Goal: Use online tool/utility

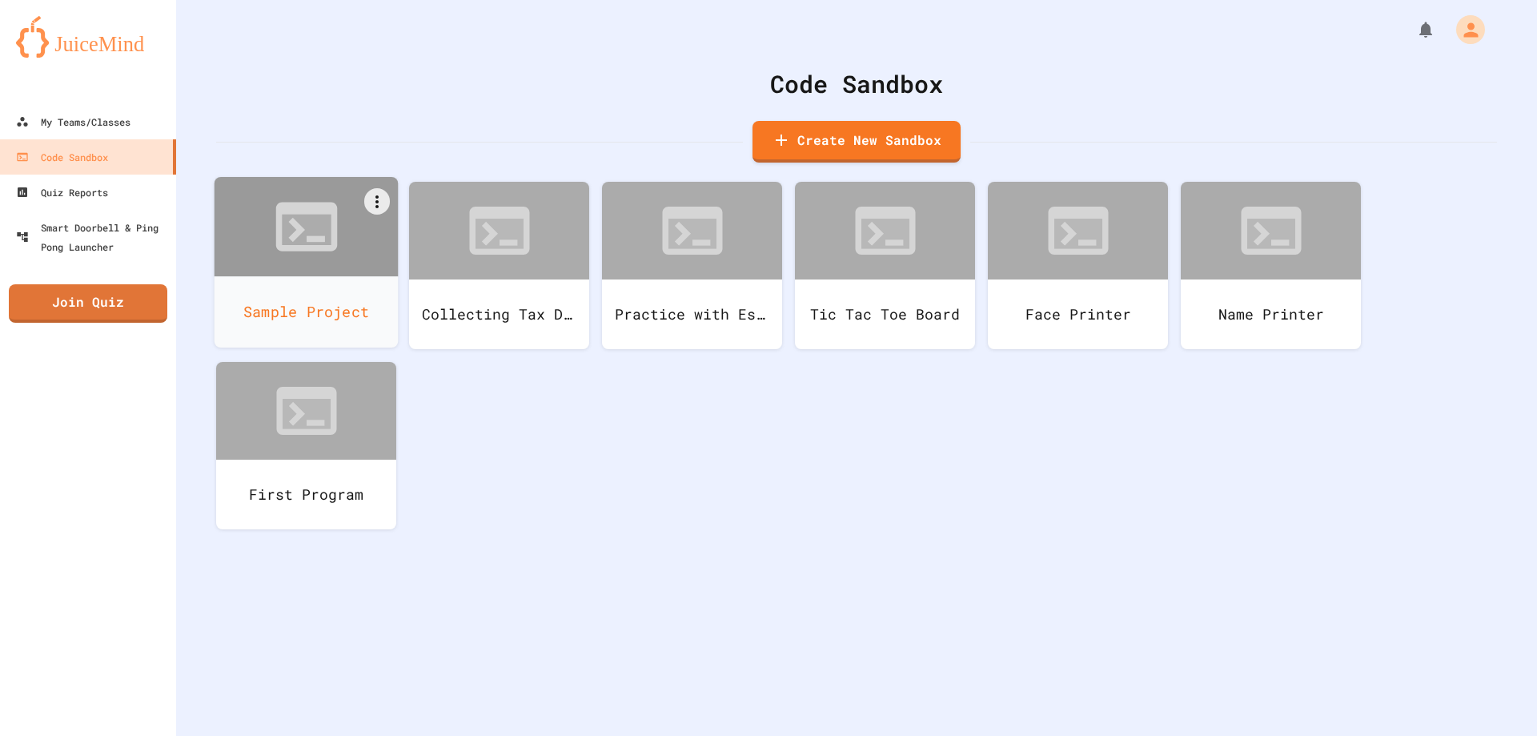
click at [256, 273] on div at bounding box center [307, 226] width 184 height 99
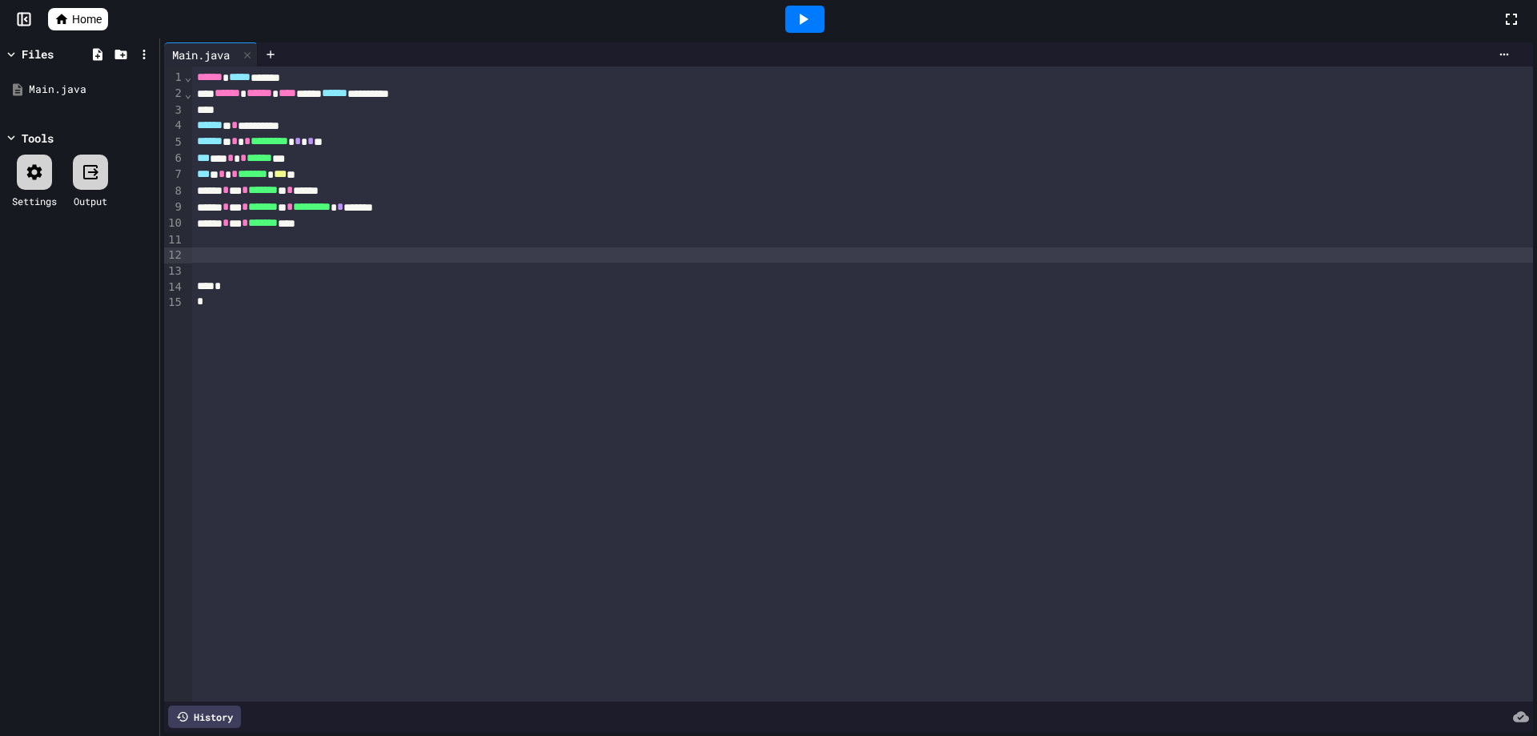
click at [222, 249] on div at bounding box center [862, 255] width 1341 height 16
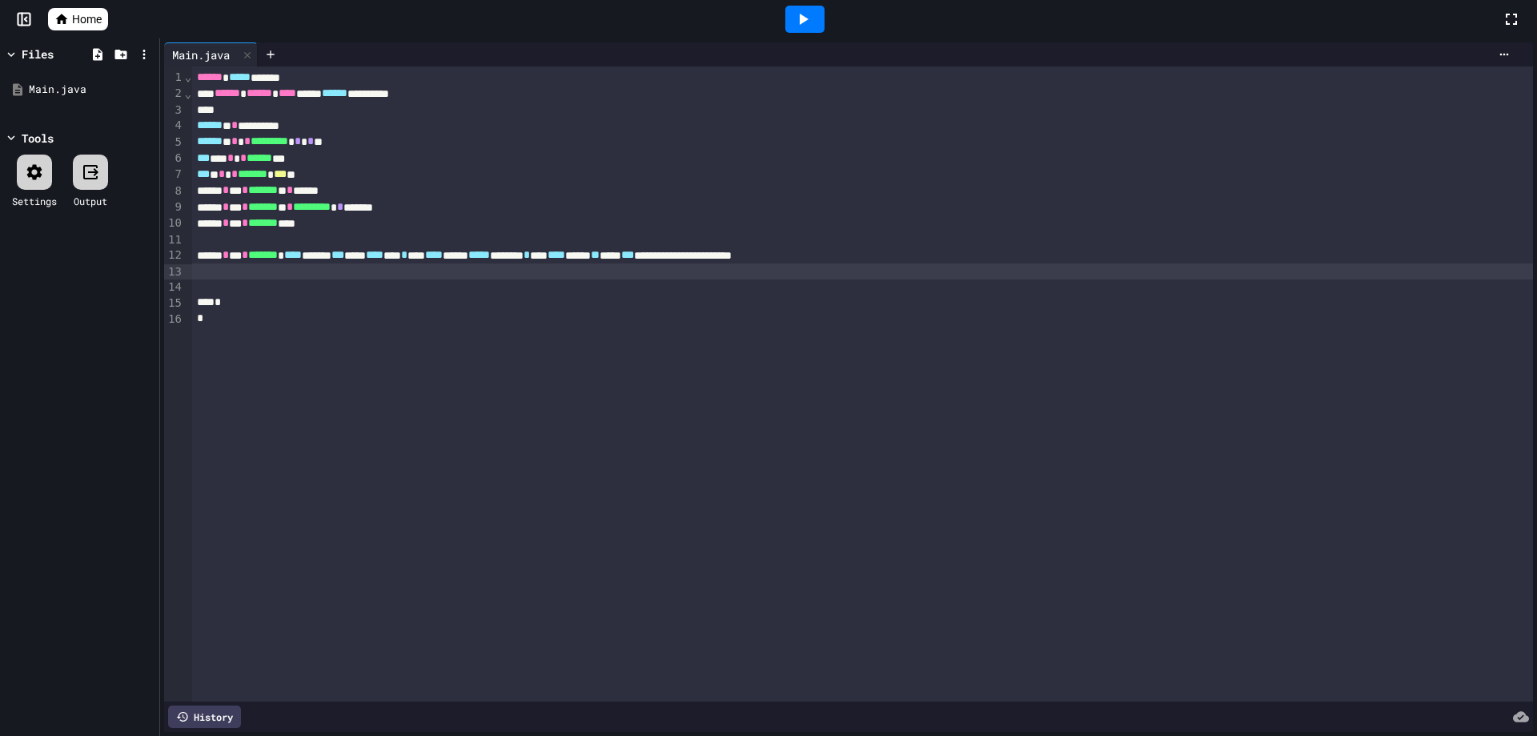
click at [802, 12] on icon at bounding box center [802, 19] width 19 height 19
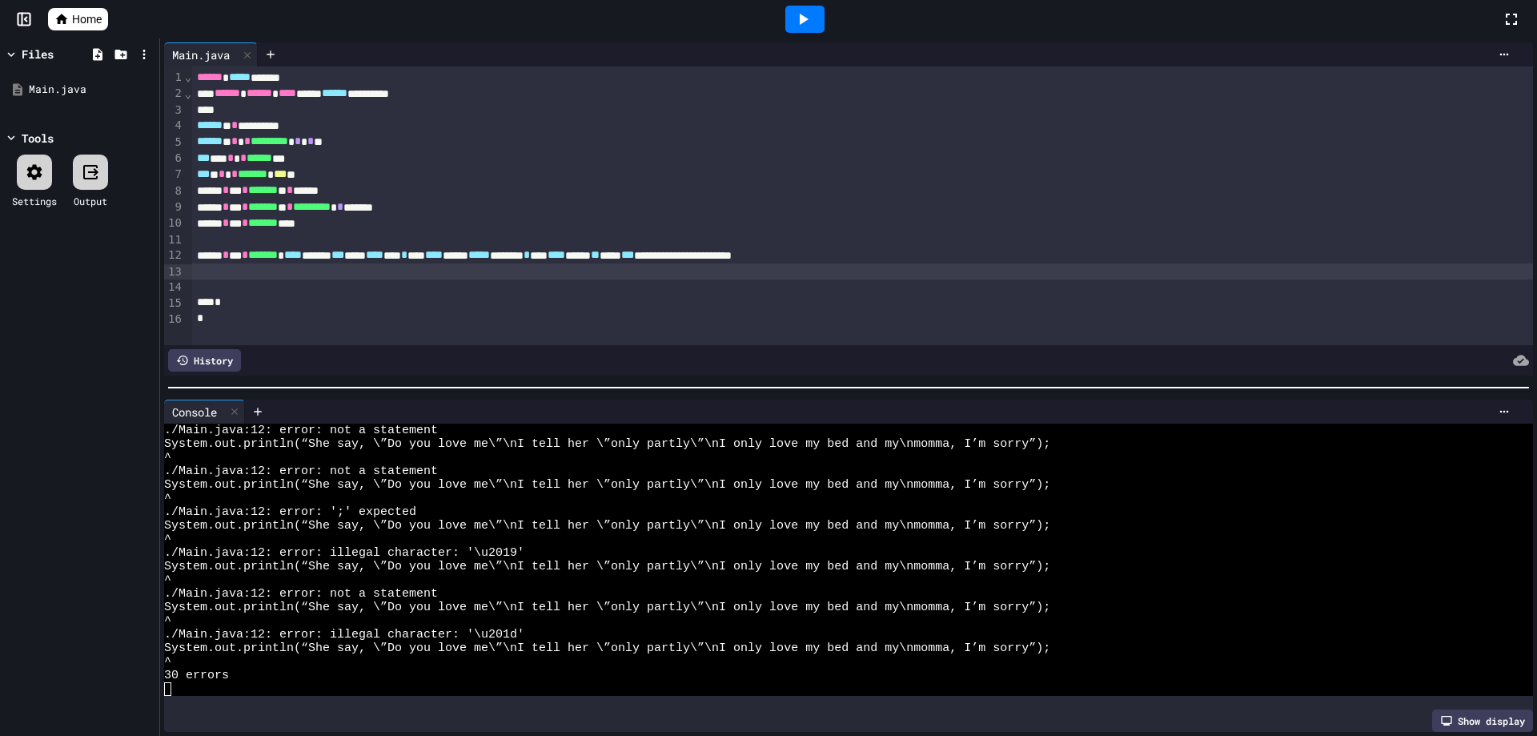
scroll to position [980, 0]
click at [85, 7] on div "Home" at bounding box center [768, 19] width 1537 height 38
click at [81, 18] on span "Home" at bounding box center [87, 19] width 30 height 16
